Goal: Task Accomplishment & Management: Use online tool/utility

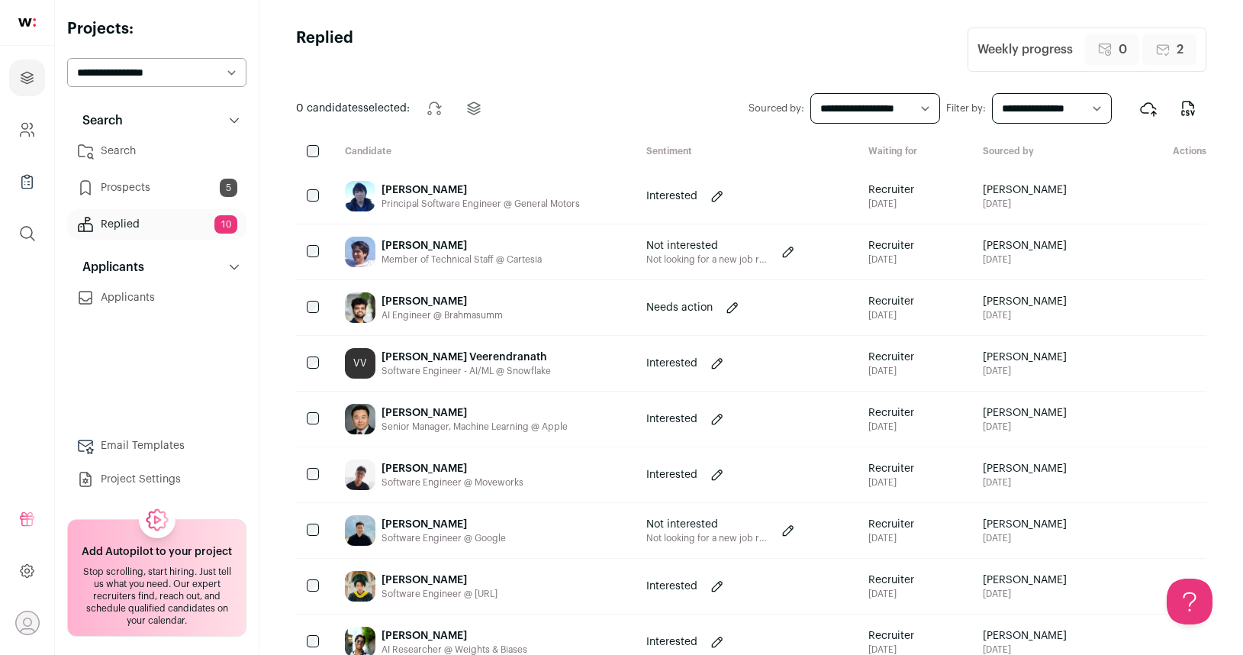
click at [166, 156] on link "Search" at bounding box center [156, 151] width 179 height 31
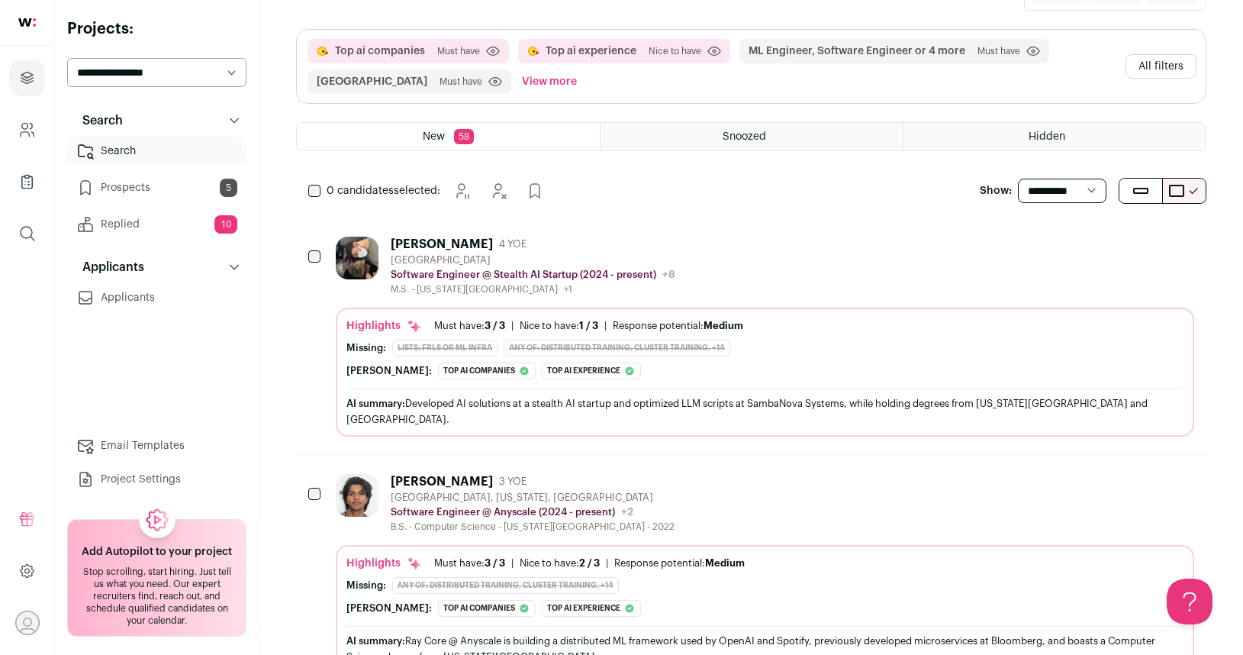
scroll to position [188, 0]
click at [189, 214] on link "Replied 10" at bounding box center [156, 224] width 179 height 31
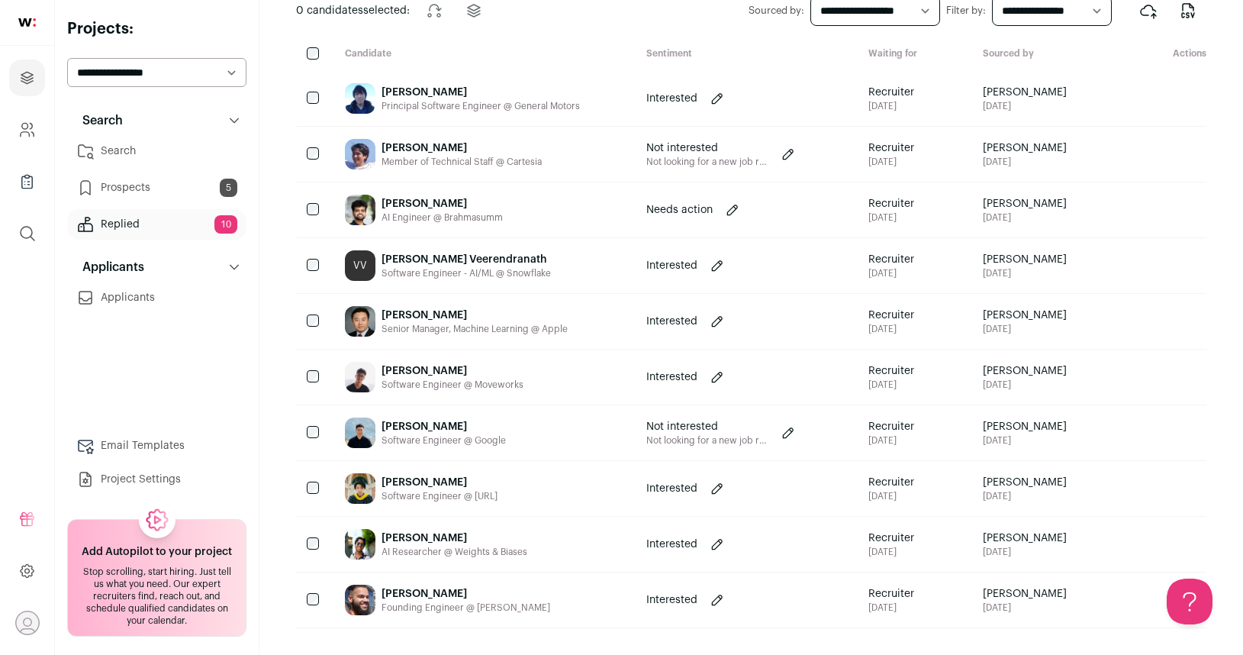
scroll to position [98, 0]
click at [191, 144] on link "Search" at bounding box center [156, 151] width 179 height 31
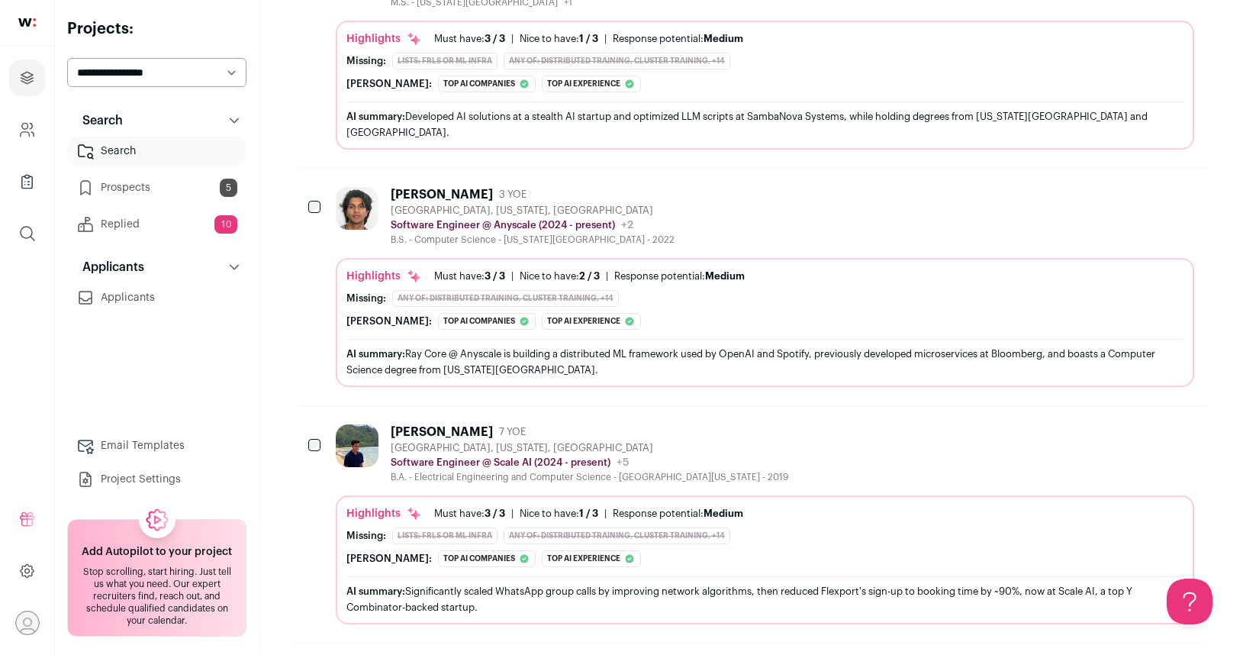
scroll to position [474, 0]
click at [745, 196] on div "[PERSON_NAME] 3 YOE [GEOGRAPHIC_DATA], [US_STATE], [GEOGRAPHIC_DATA] Software E…" at bounding box center [765, 215] width 858 height 59
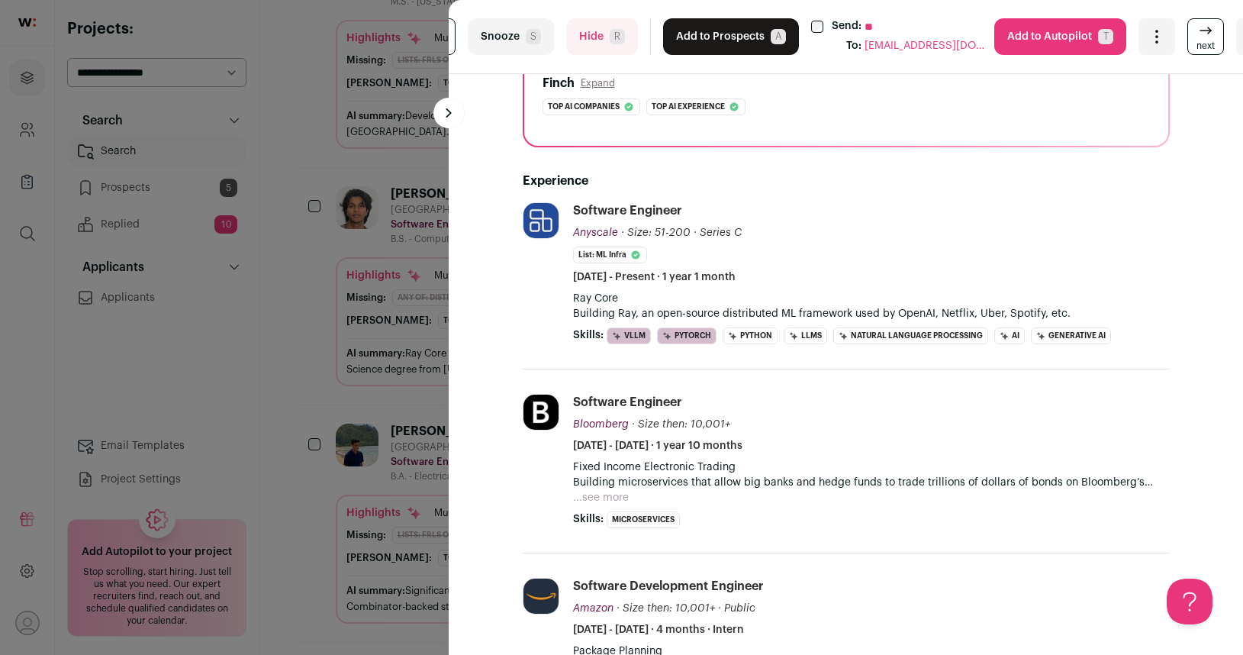
scroll to position [251, 0]
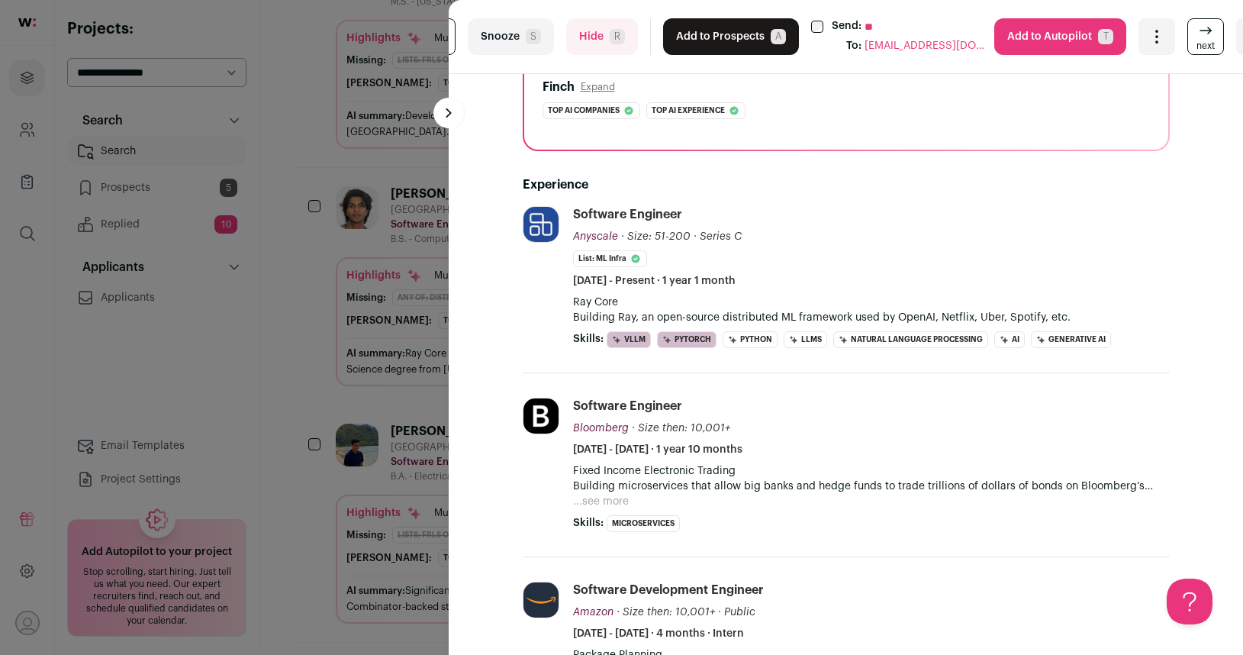
click at [765, 42] on button "Add to Prospects A" at bounding box center [731, 36] width 136 height 37
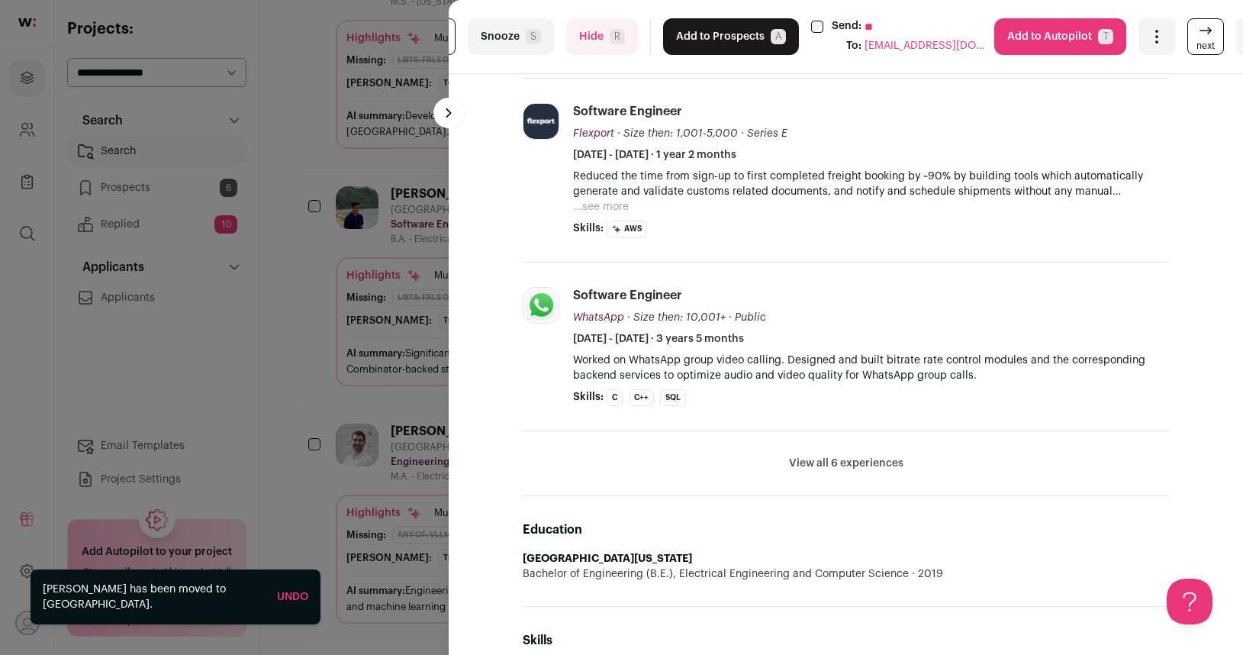
scroll to position [589, 0]
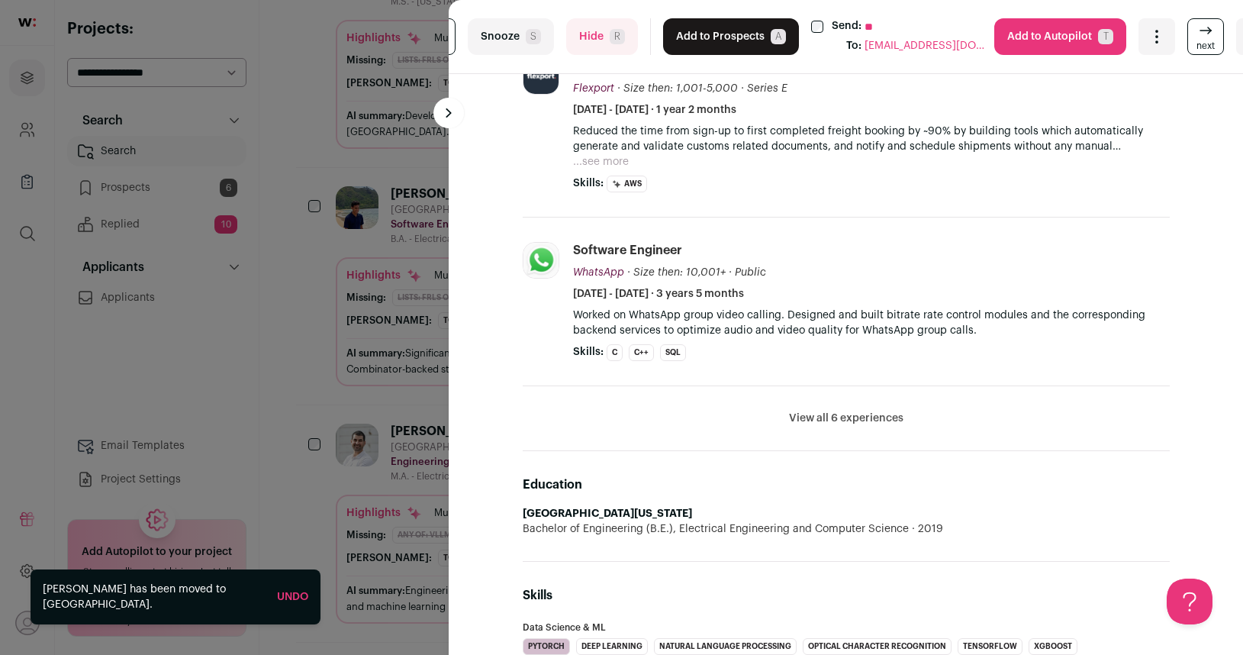
click at [436, 111] on button at bounding box center [448, 113] width 31 height 31
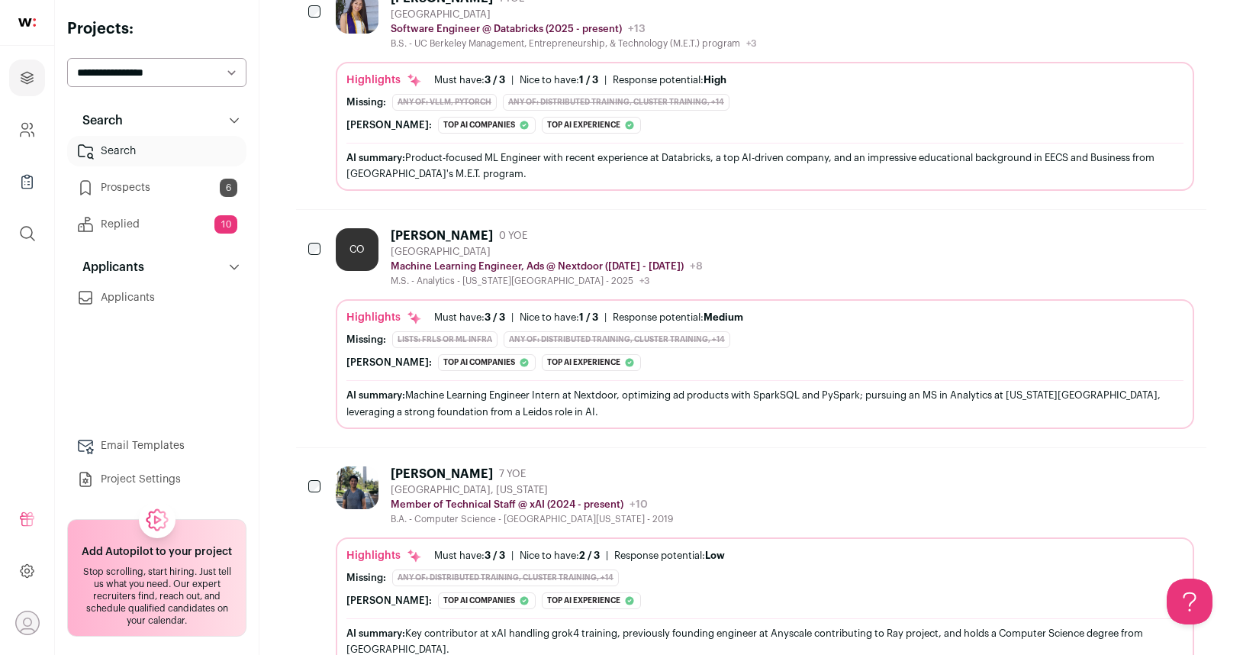
scroll to position [2102, 0]
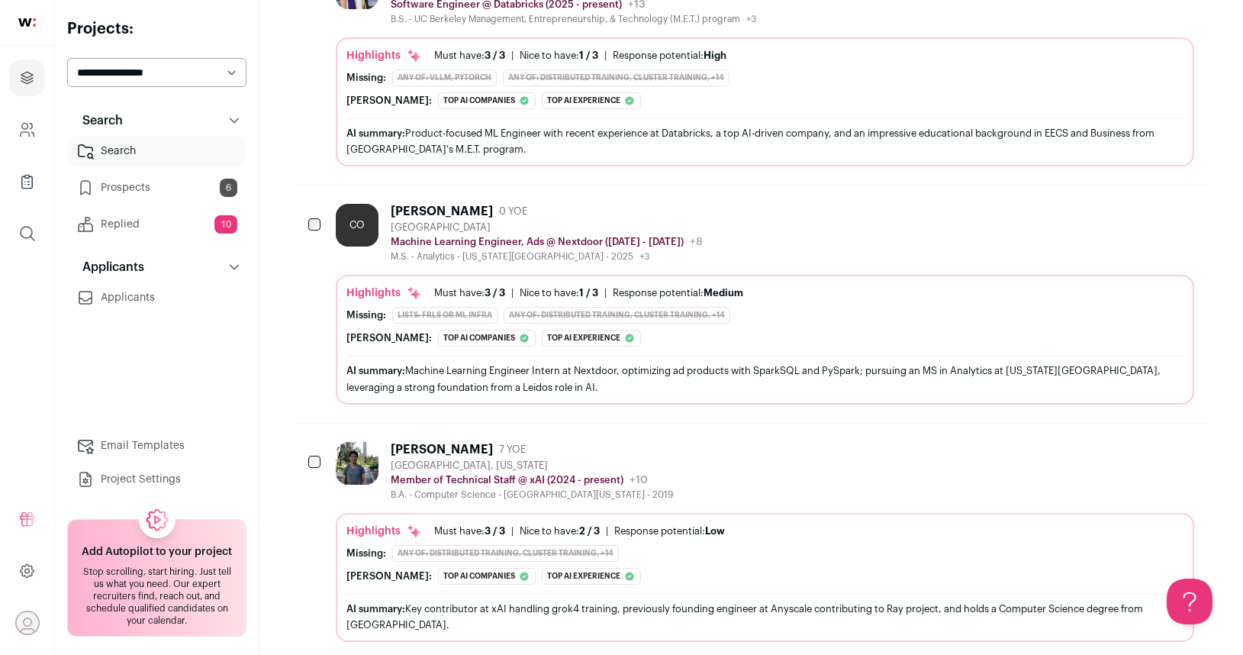
click at [745, 423] on div "[PERSON_NAME] 7 YOE [GEOGRAPHIC_DATA], [US_STATE] Member of Technical Staff @ x…" at bounding box center [751, 541] width 910 height 236
click at [455, 442] on div "[PERSON_NAME]" at bounding box center [442, 449] width 102 height 15
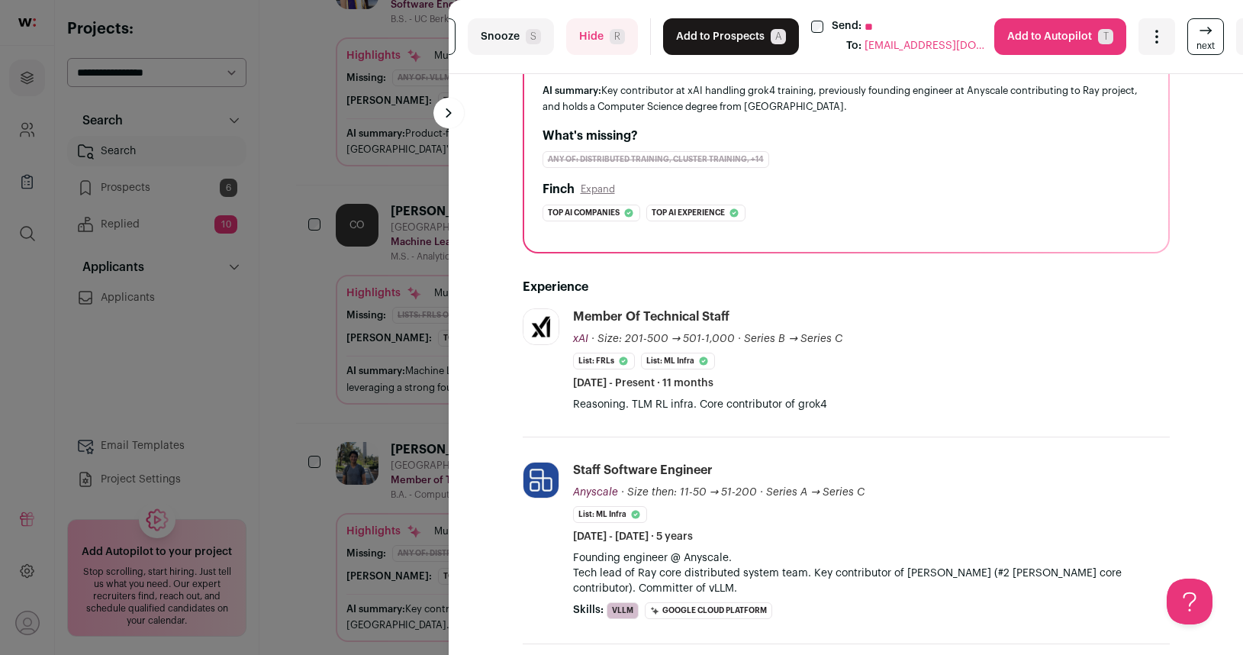
scroll to position [0, 0]
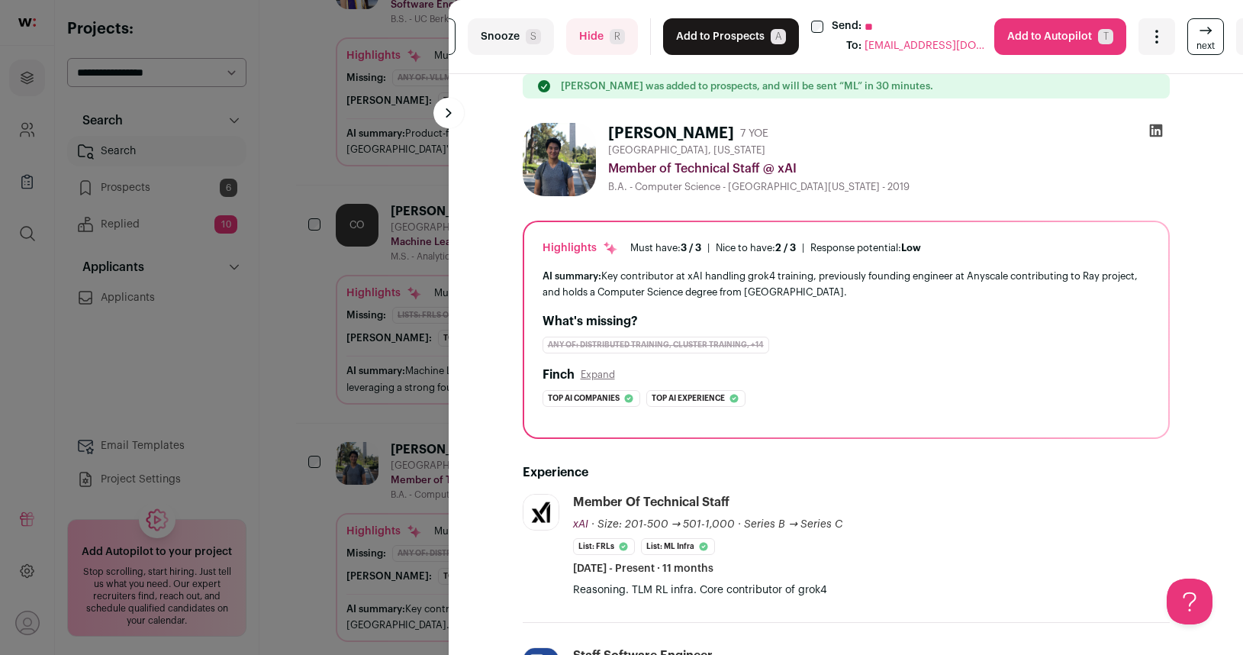
click at [719, 32] on button "Add to Prospects A" at bounding box center [731, 36] width 136 height 37
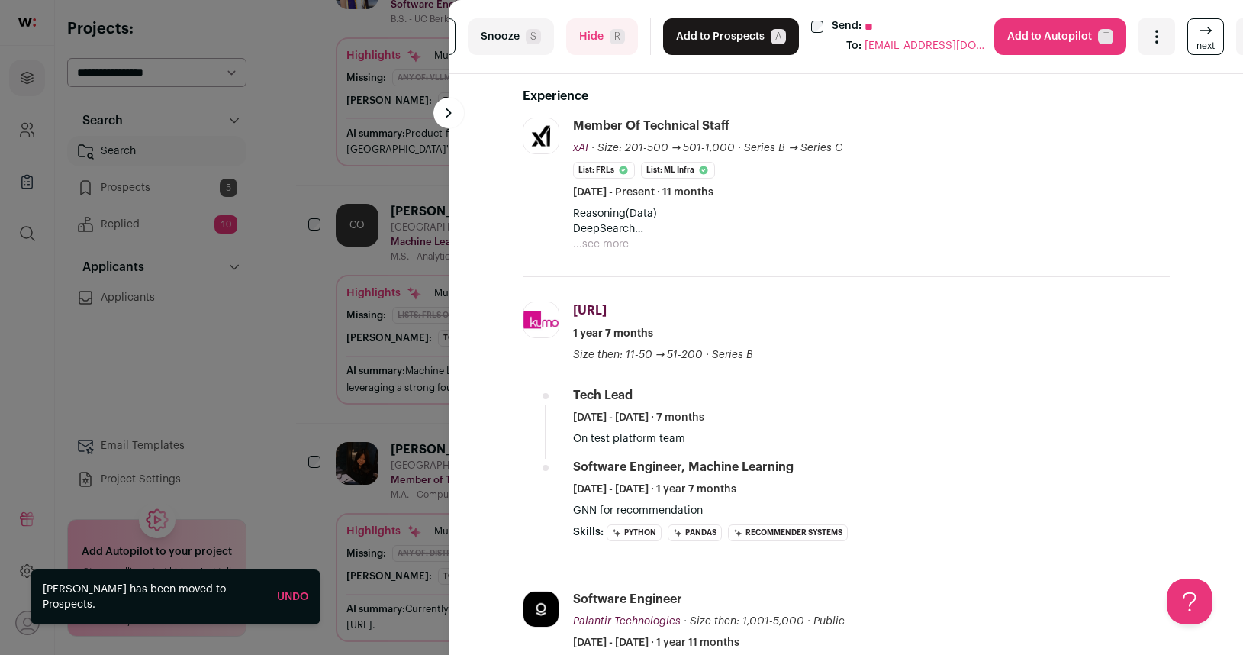
scroll to position [380, 0]
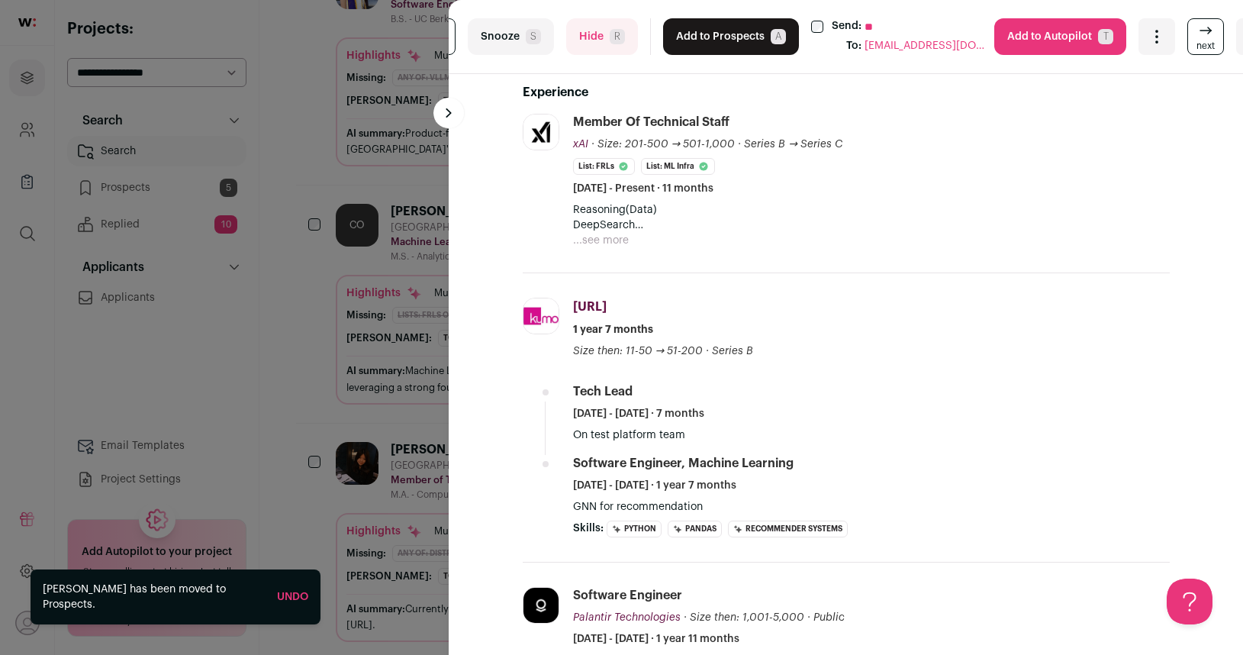
click at [615, 242] on button "...see more" at bounding box center [601, 240] width 56 height 15
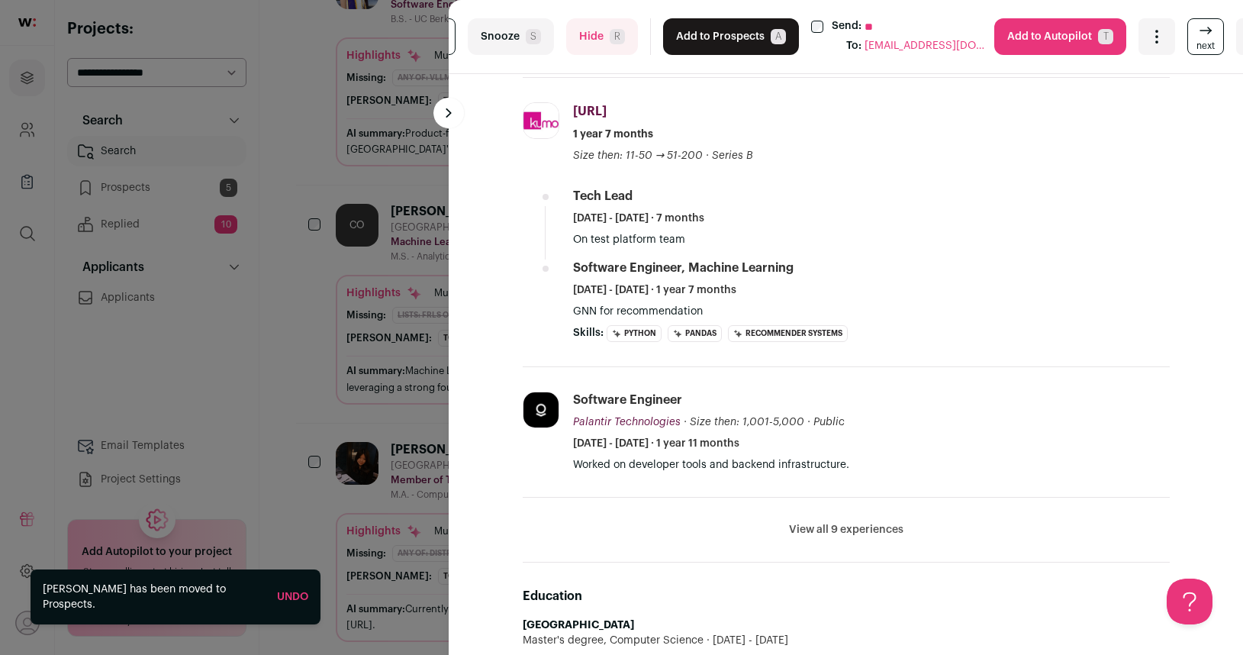
scroll to position [599, 0]
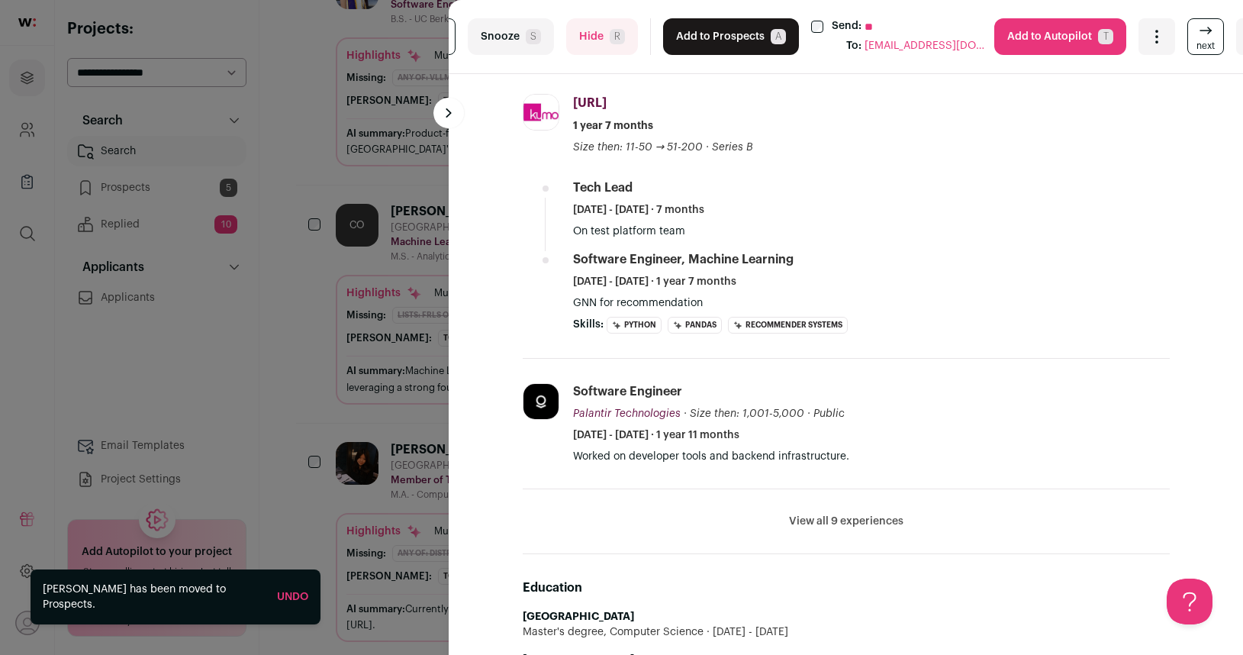
click at [443, 101] on button at bounding box center [448, 113] width 31 height 31
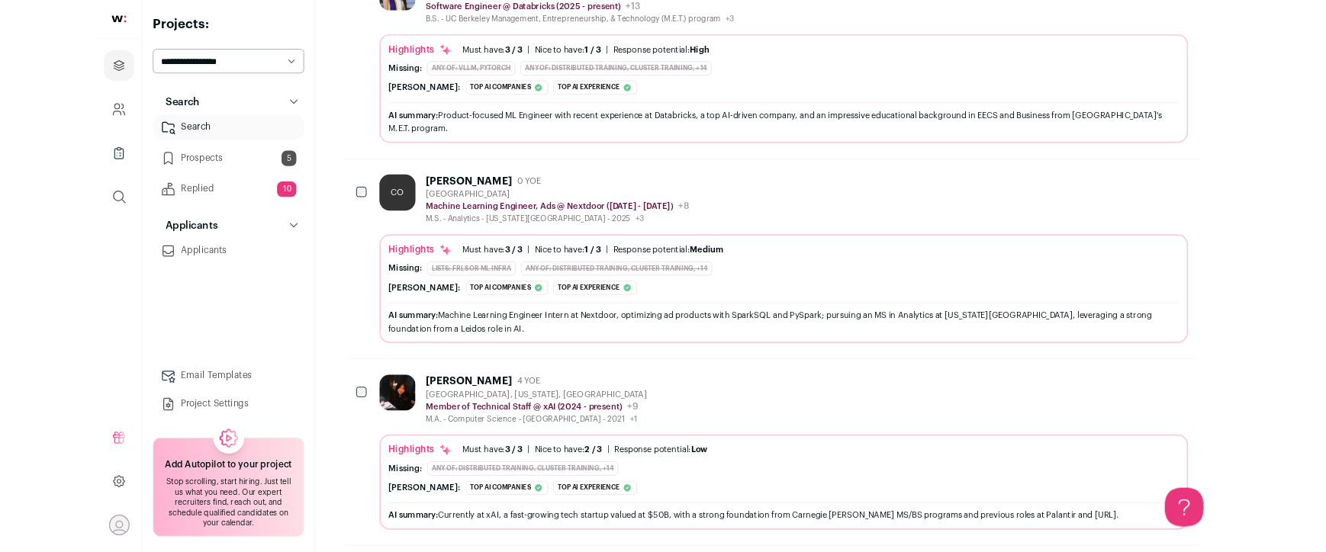
scroll to position [2051, 0]
